Goal: Information Seeking & Learning: Learn about a topic

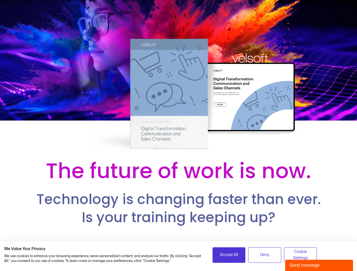
click at [178, 136] on div at bounding box center [178, 77] width 357 height 155
click at [229, 255] on span "Accept All" at bounding box center [229, 255] width 18 height 6
click at [264, 255] on p "Get the Digital Transformation Training Bundle — fully customizable, ready-to-d…" at bounding box center [178, 251] width 348 height 17
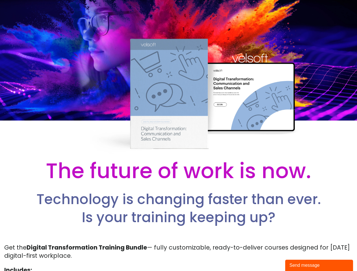
click at [300, 255] on p "Get the Digital Transformation Training Bundle — fully customizable, ready-to-d…" at bounding box center [178, 251] width 348 height 17
click at [319, 265] on div "Send message" at bounding box center [318, 265] width 59 height 7
